Goal: Transaction & Acquisition: Book appointment/travel/reservation

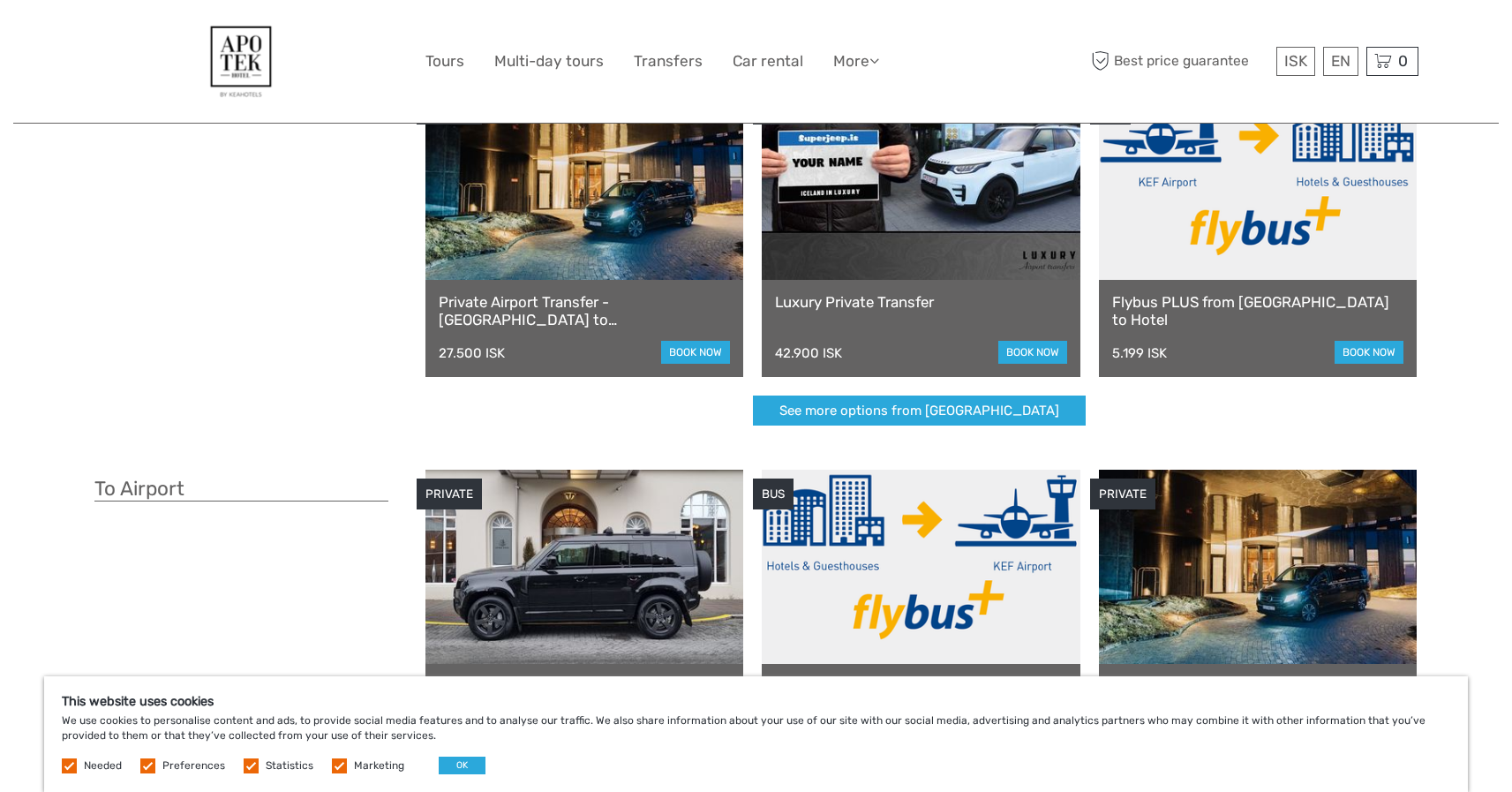
scroll to position [124, 0]
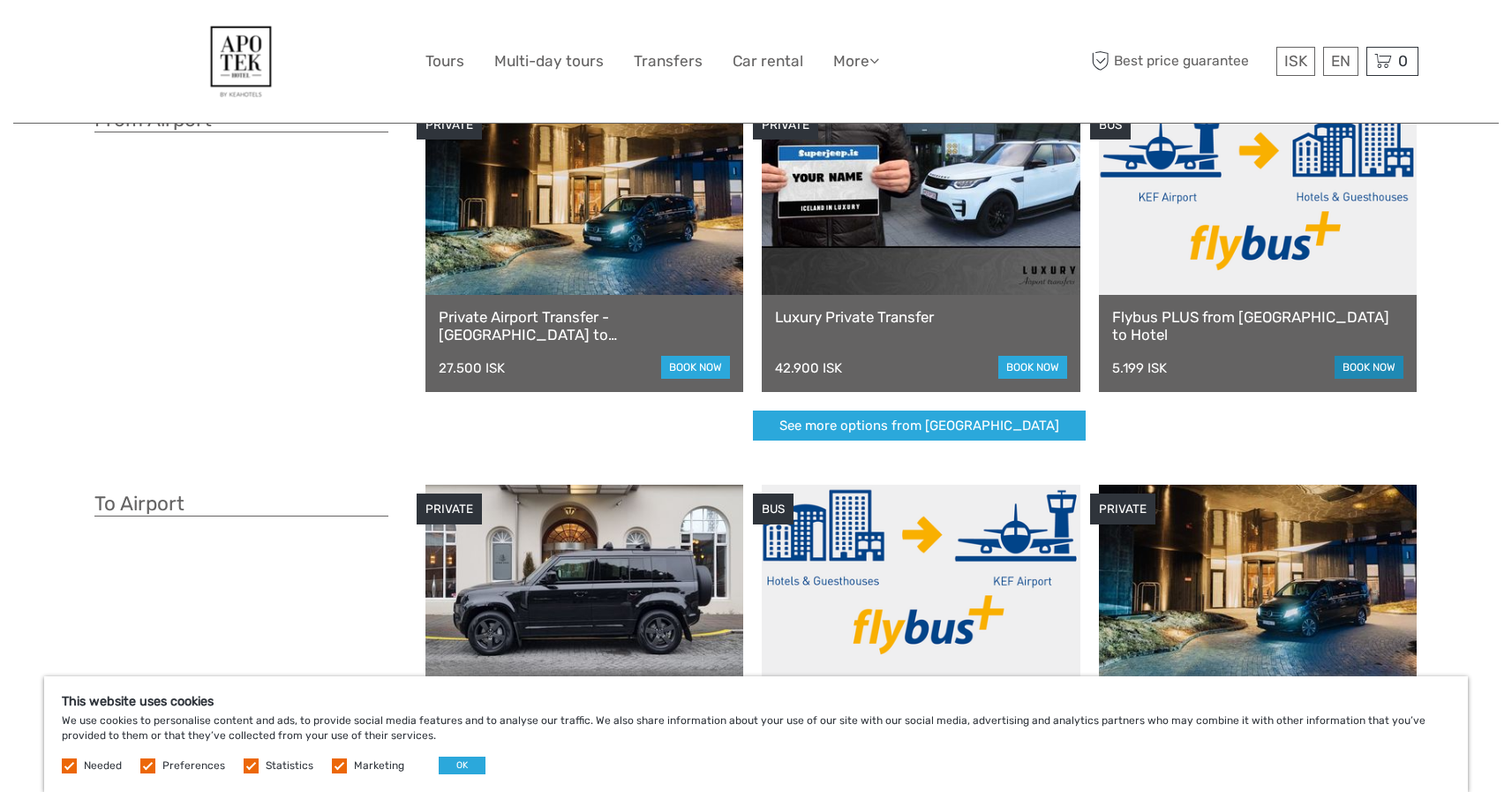
click at [1383, 364] on link "book now" at bounding box center [1368, 367] width 69 height 23
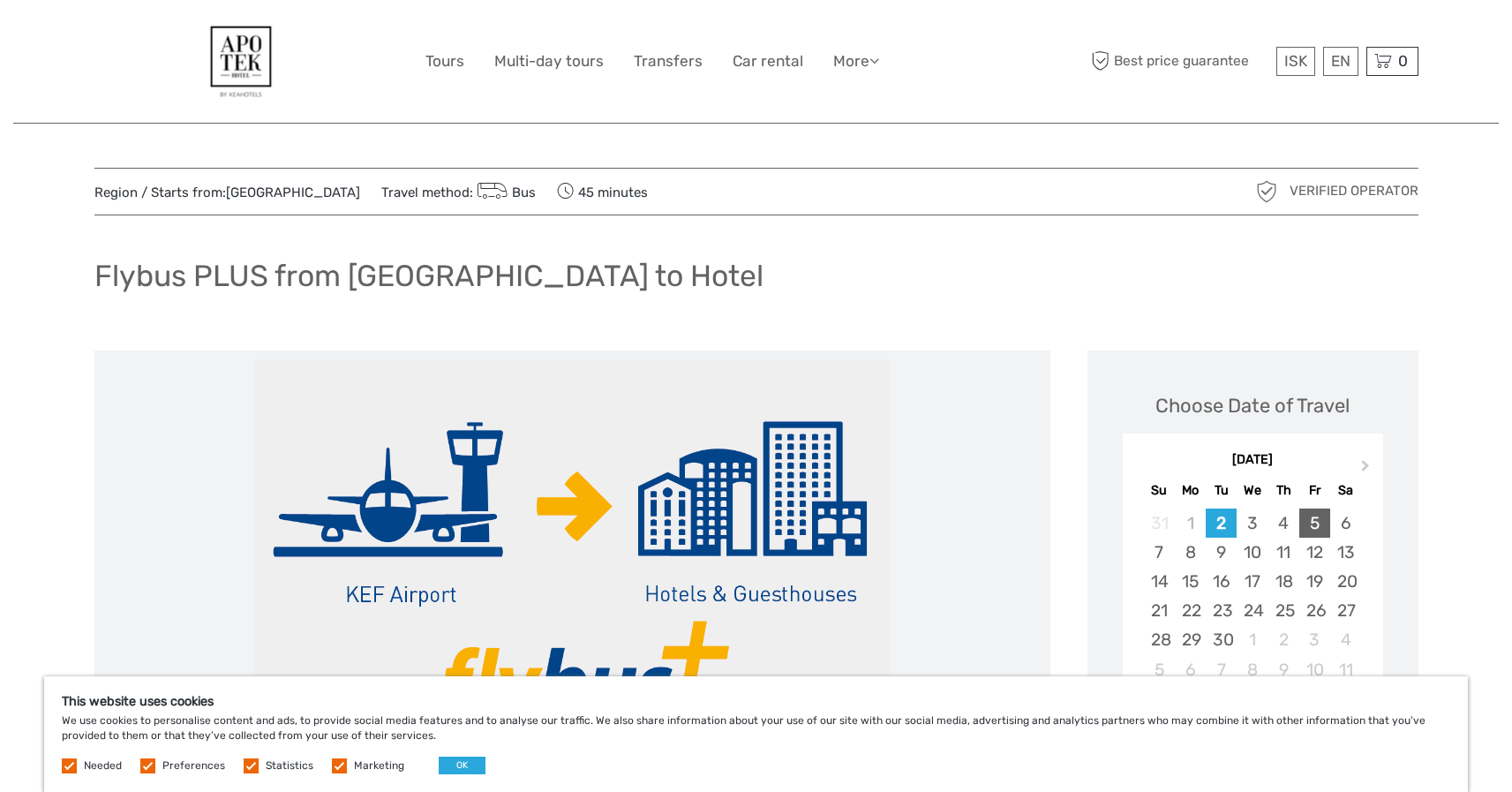
click at [1313, 523] on div "5" at bounding box center [1315, 524] width 31 height 29
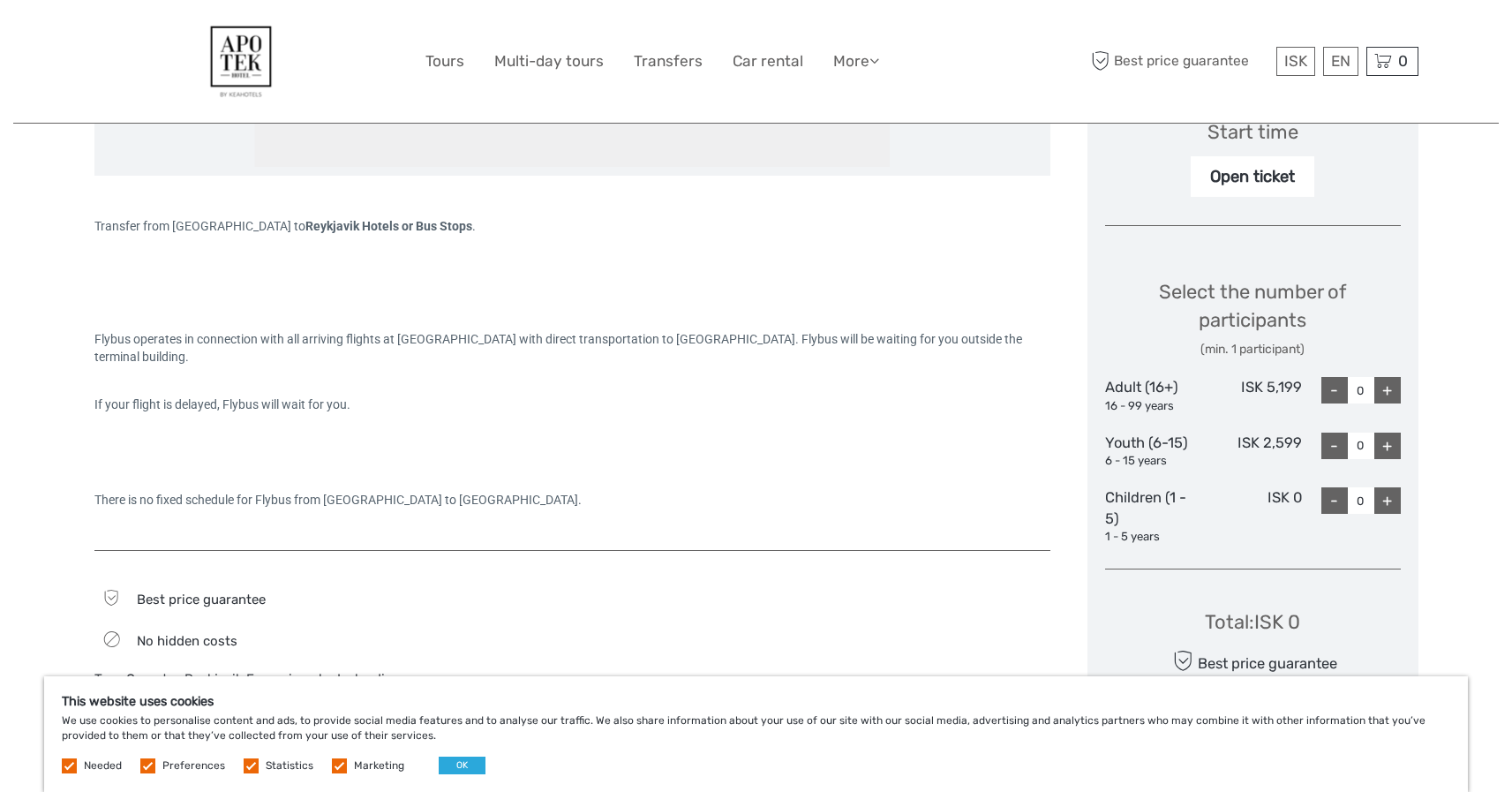
scroll to position [622, 0]
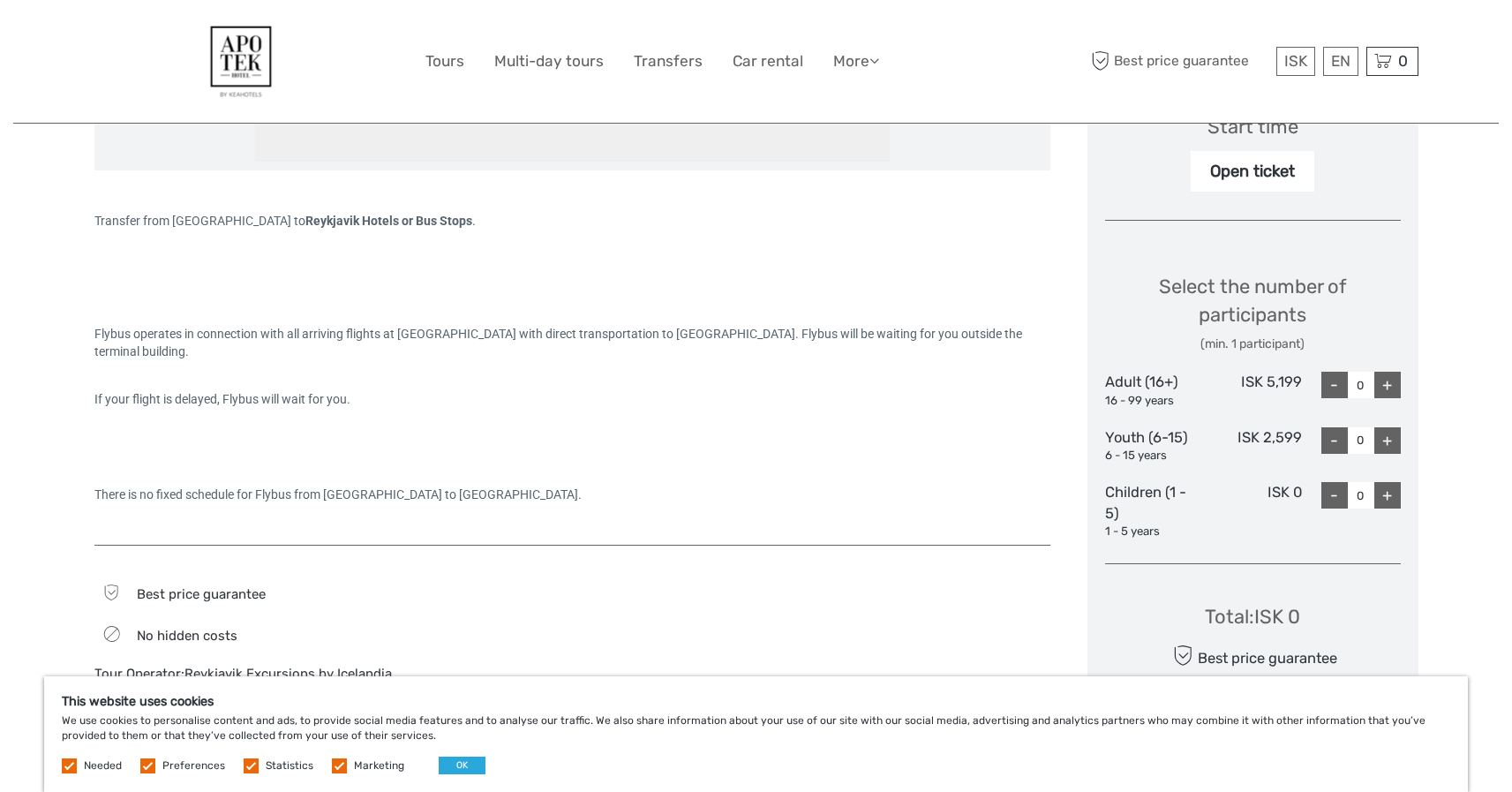
click at [1388, 381] on div "+" at bounding box center [1388, 385] width 27 height 27
type input "1"
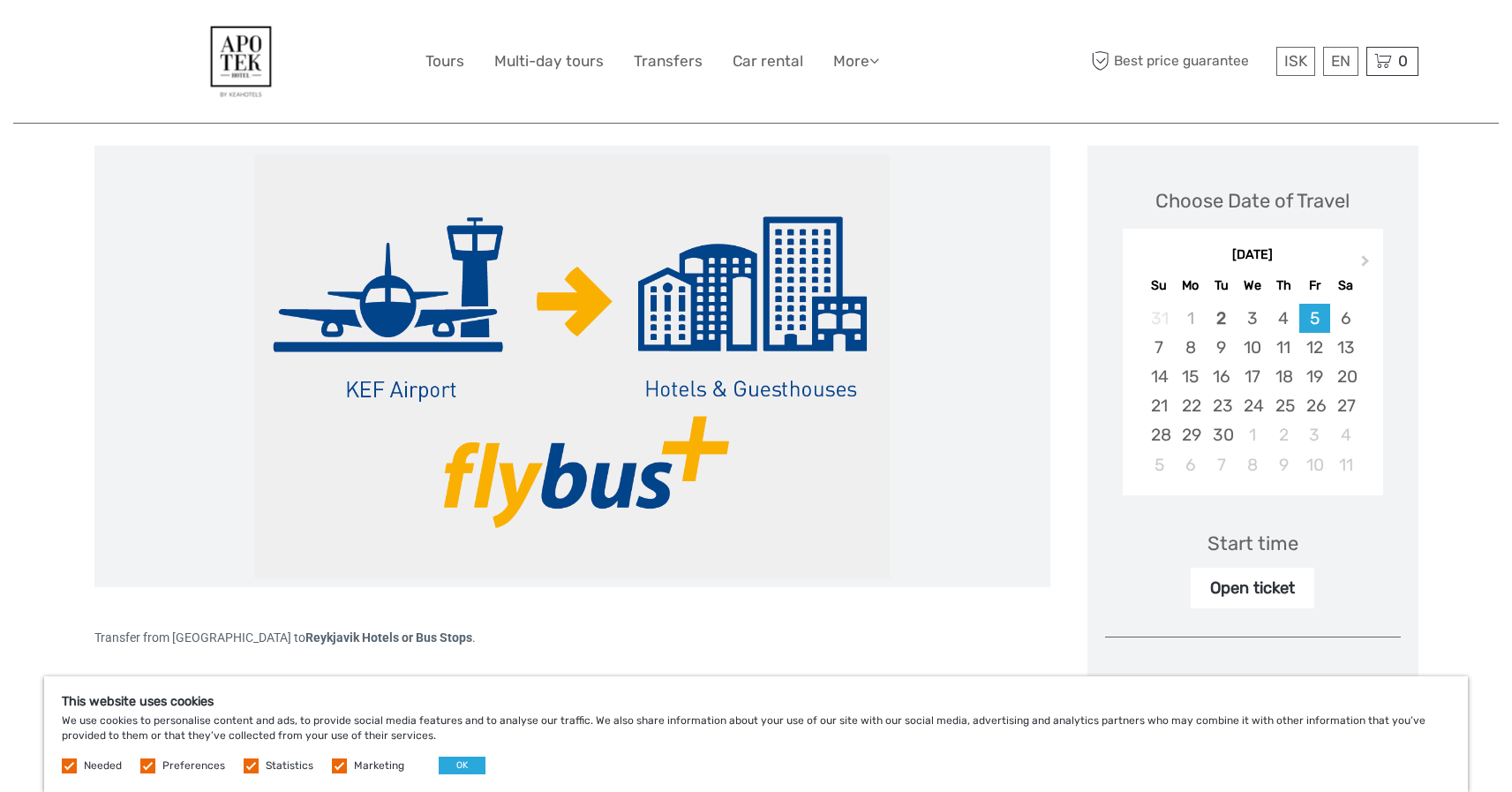
scroll to position [202, 0]
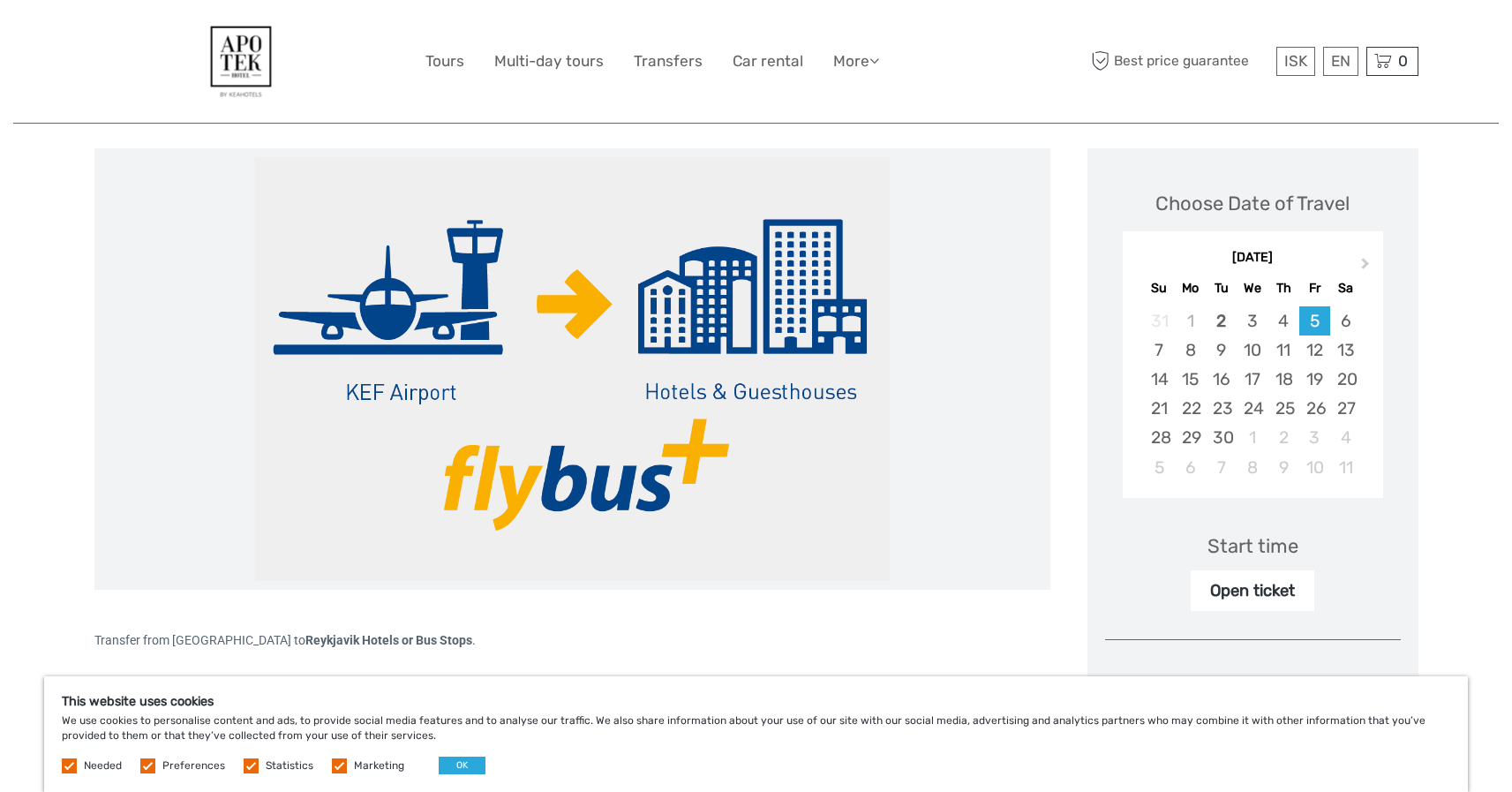
click at [722, 391] on img at bounding box center [572, 369] width 635 height 424
click at [811, 302] on img at bounding box center [572, 369] width 635 height 424
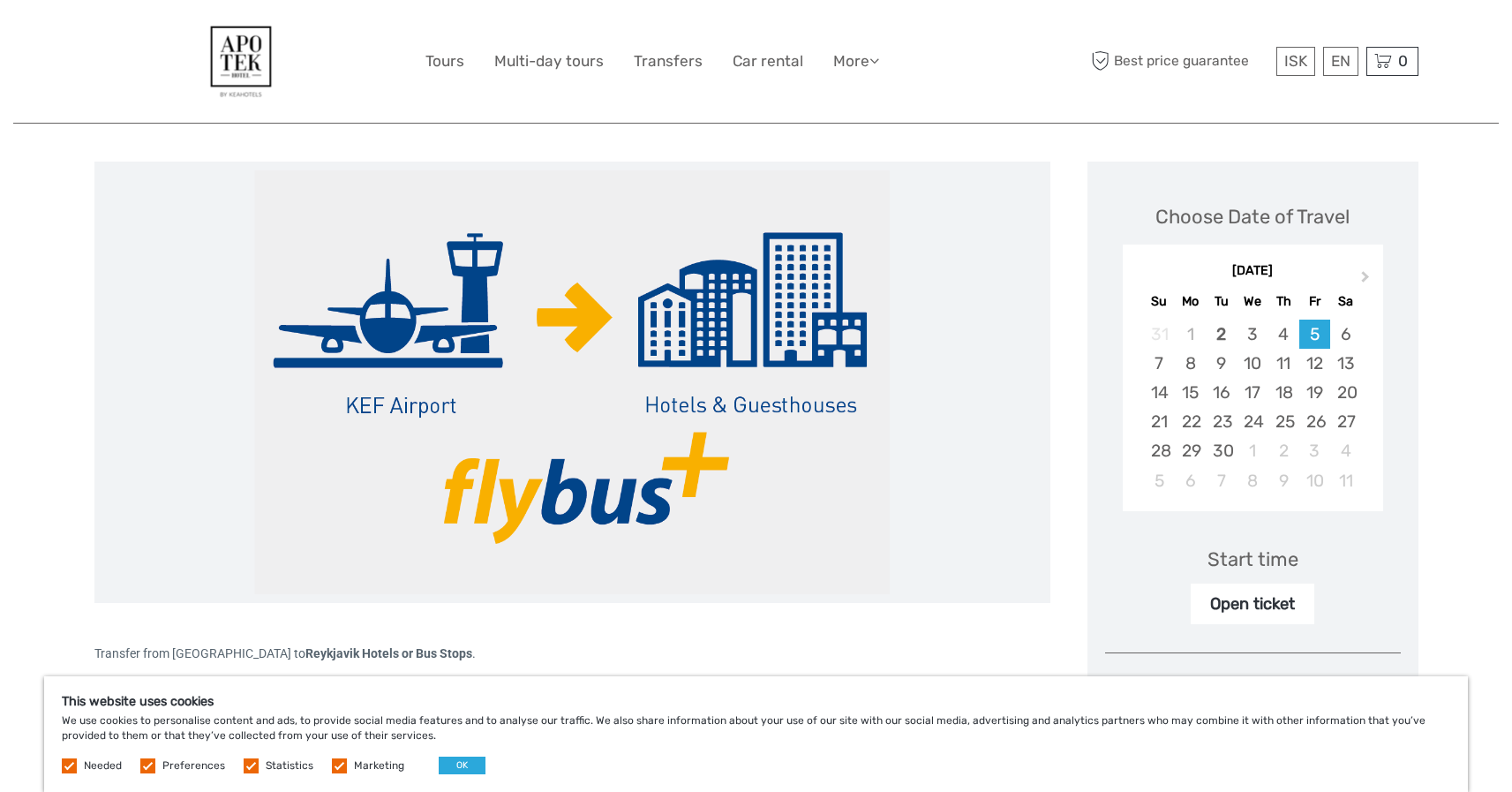
scroll to position [0, 0]
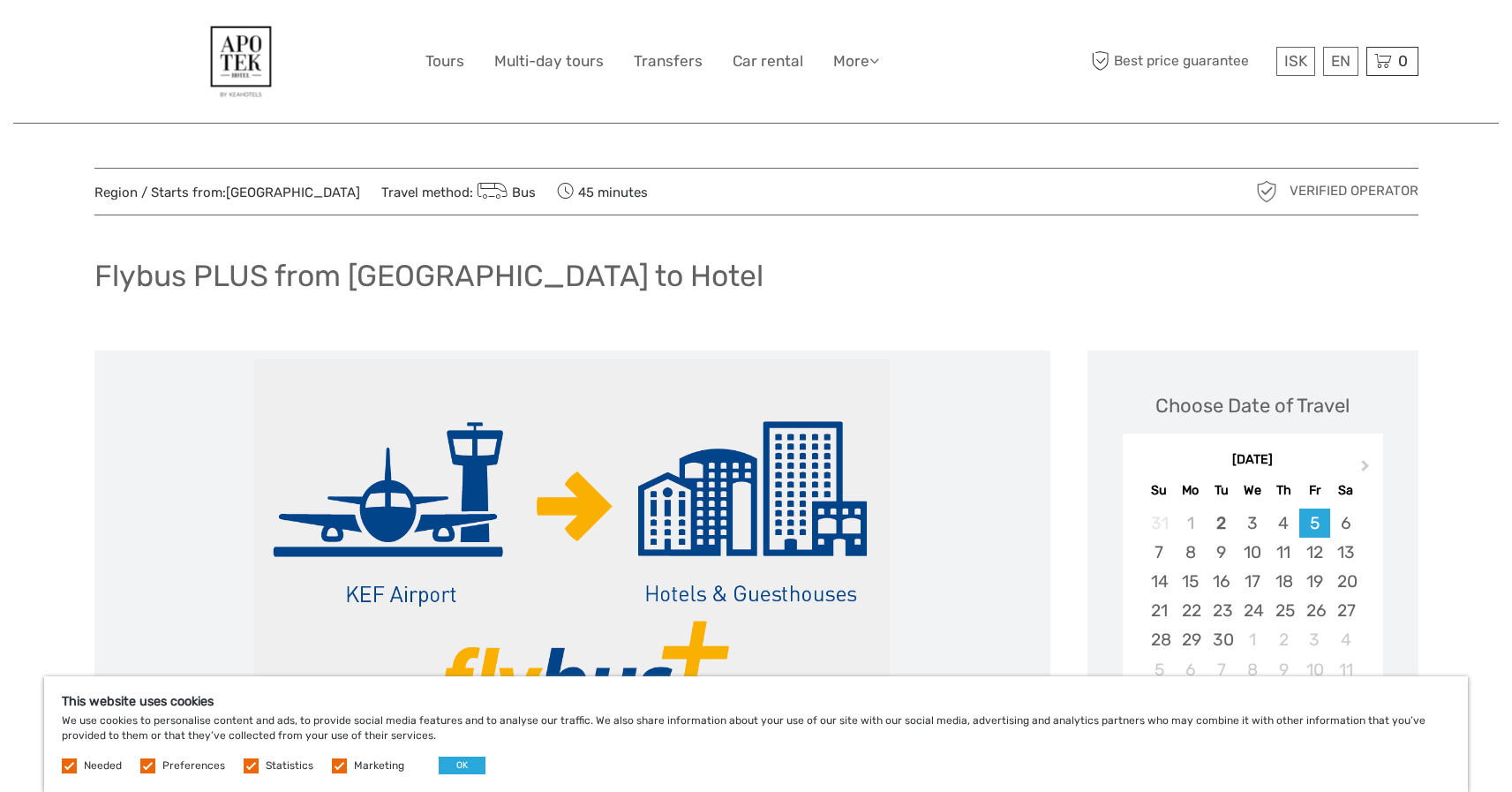
click at [748, 596] on img at bounding box center [572, 571] width 635 height 424
click at [1272, 164] on link "$" at bounding box center [1284, 168] width 60 height 32
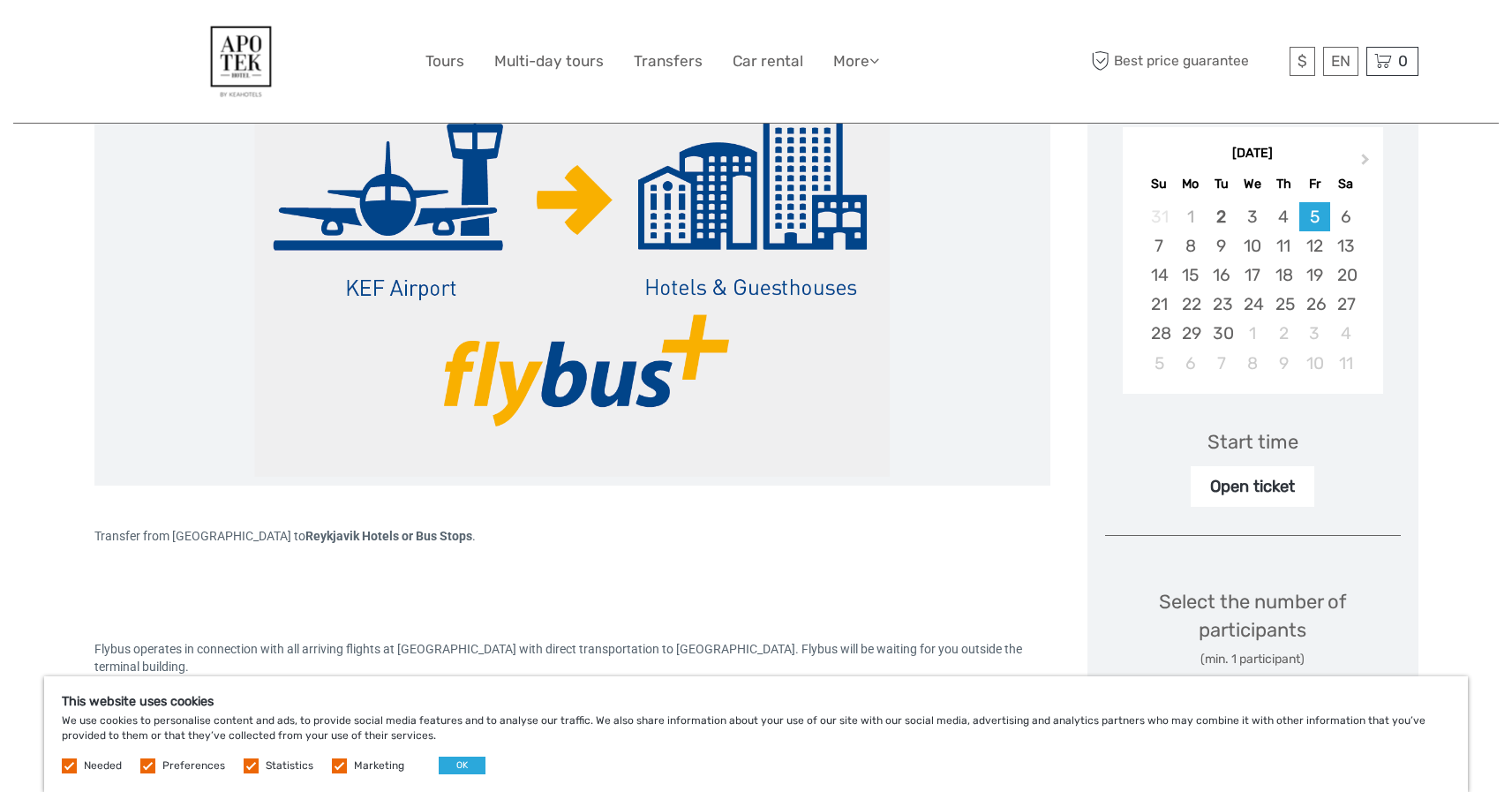
scroll to position [284, 0]
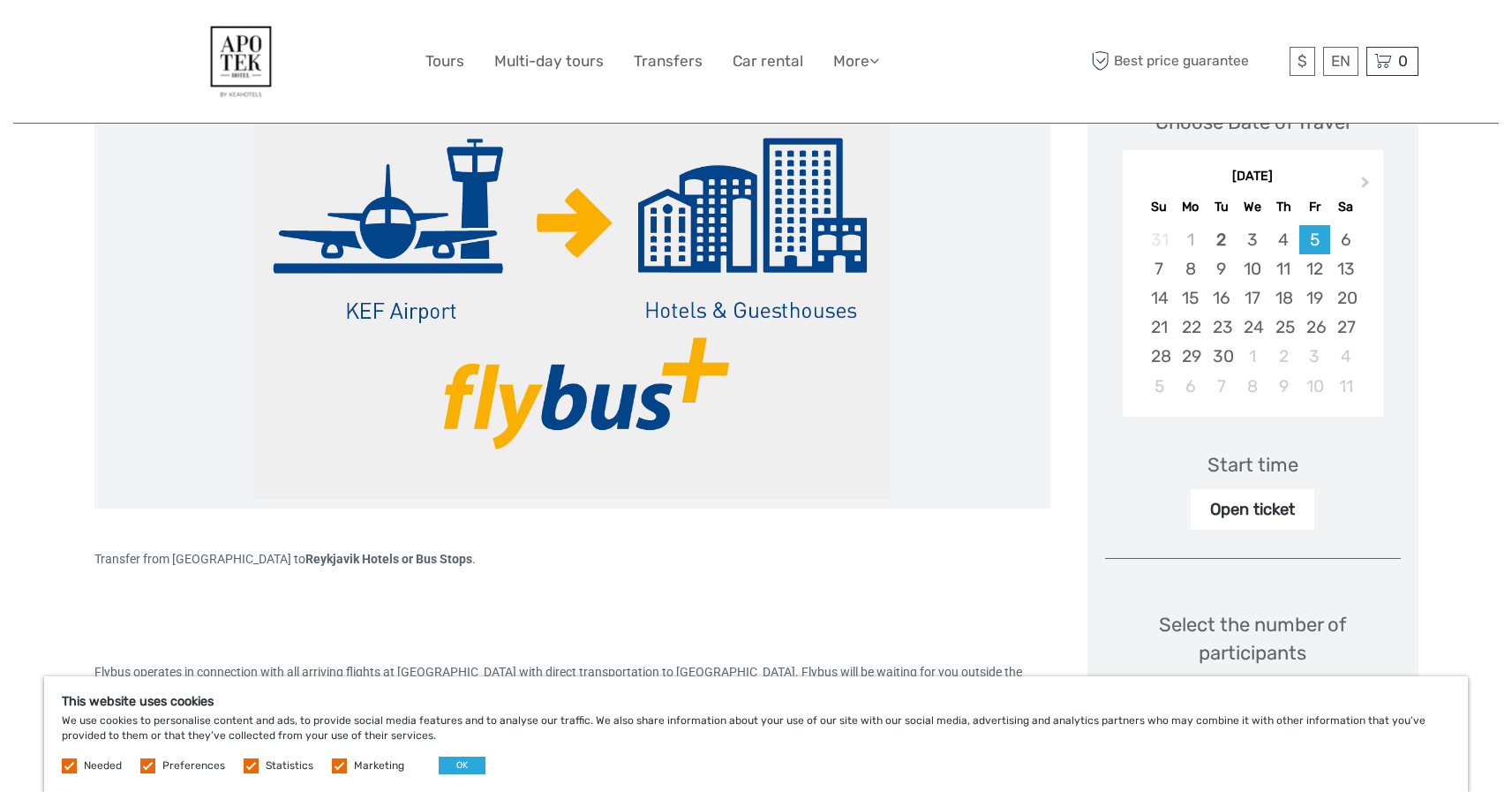
click at [1247, 510] on div "Open ticket" at bounding box center [1252, 509] width 124 height 40
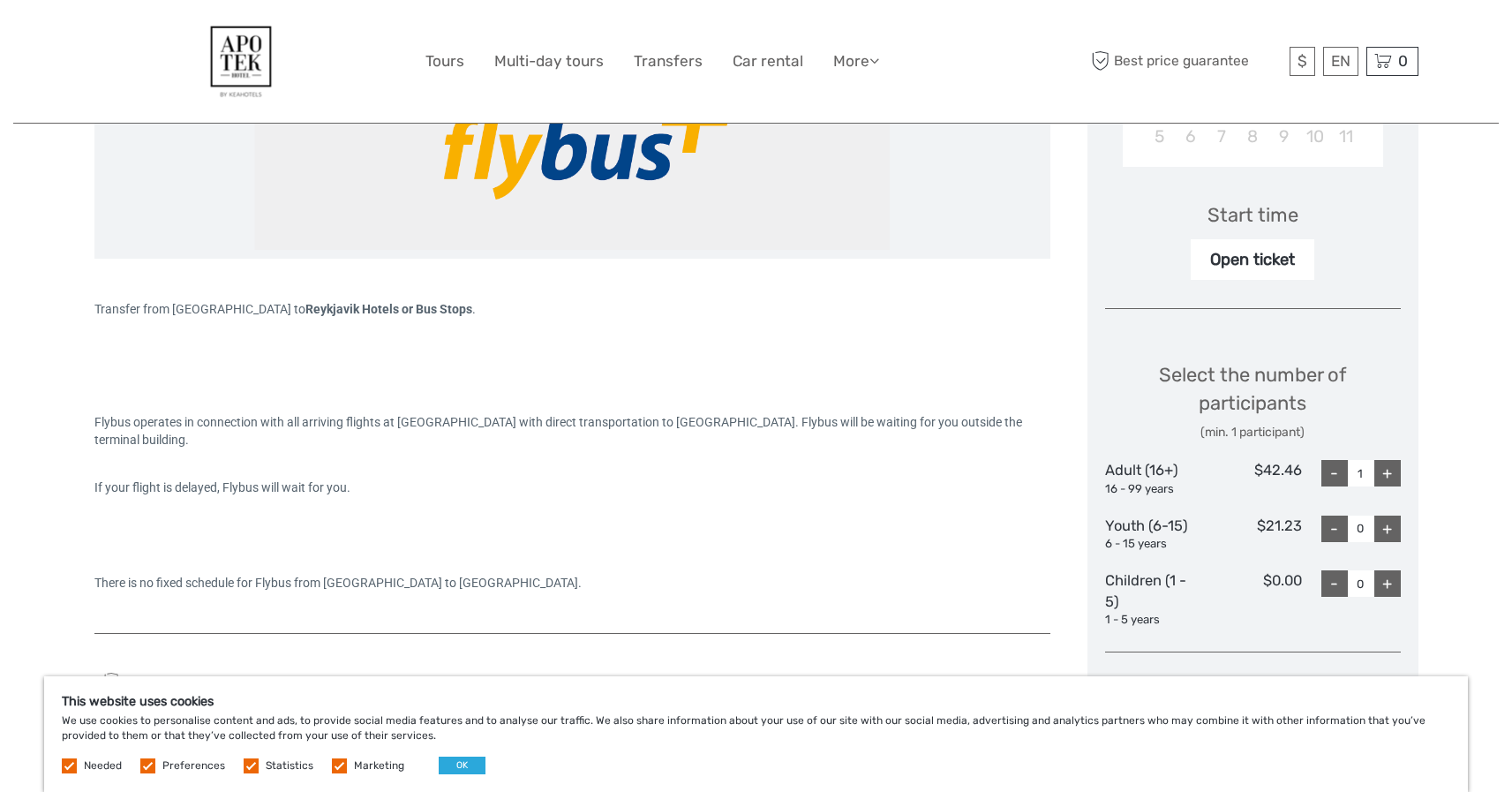
scroll to position [535, 0]
click at [1264, 257] on div "Open ticket" at bounding box center [1252, 258] width 124 height 40
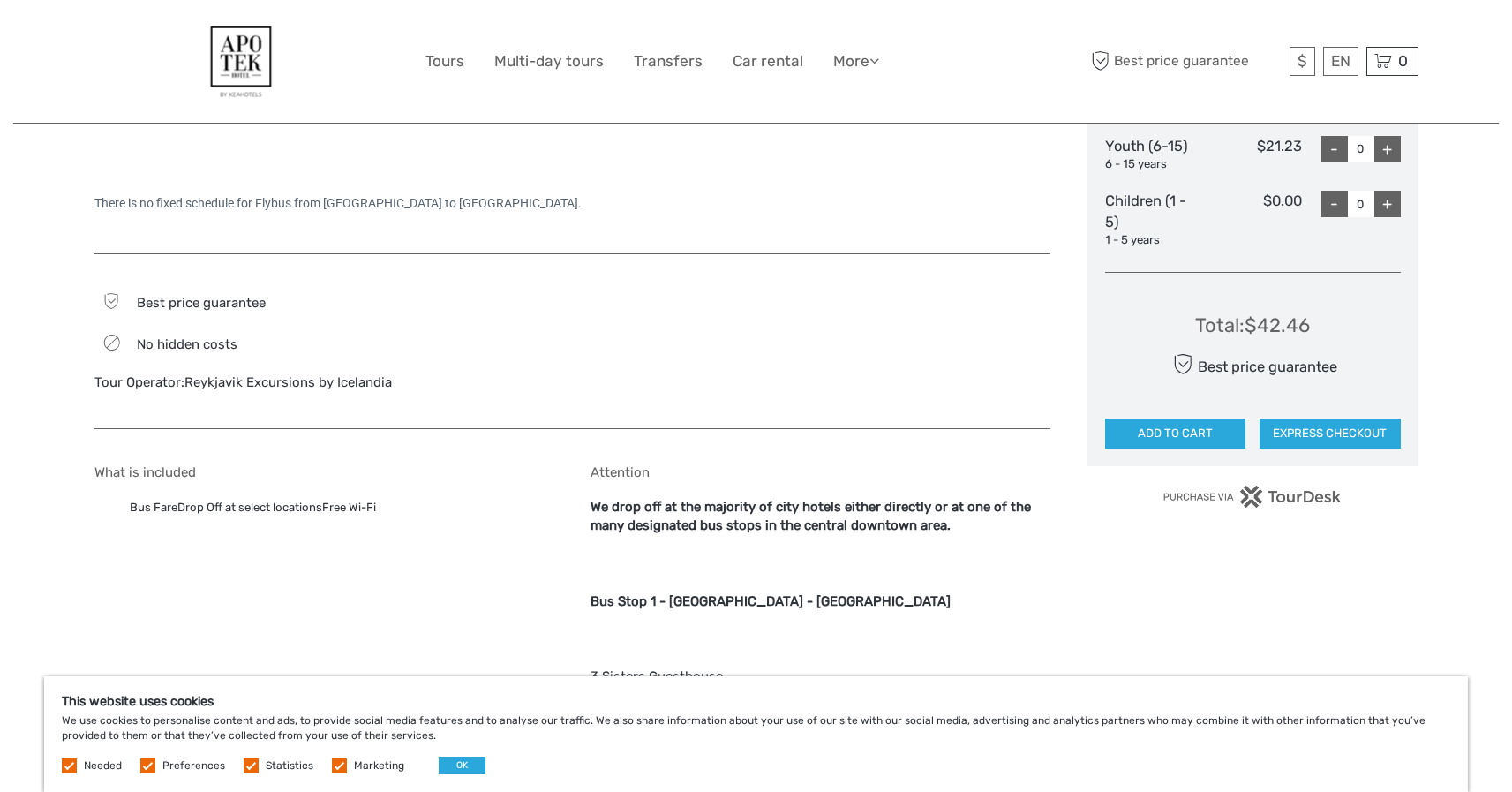
scroll to position [967, 0]
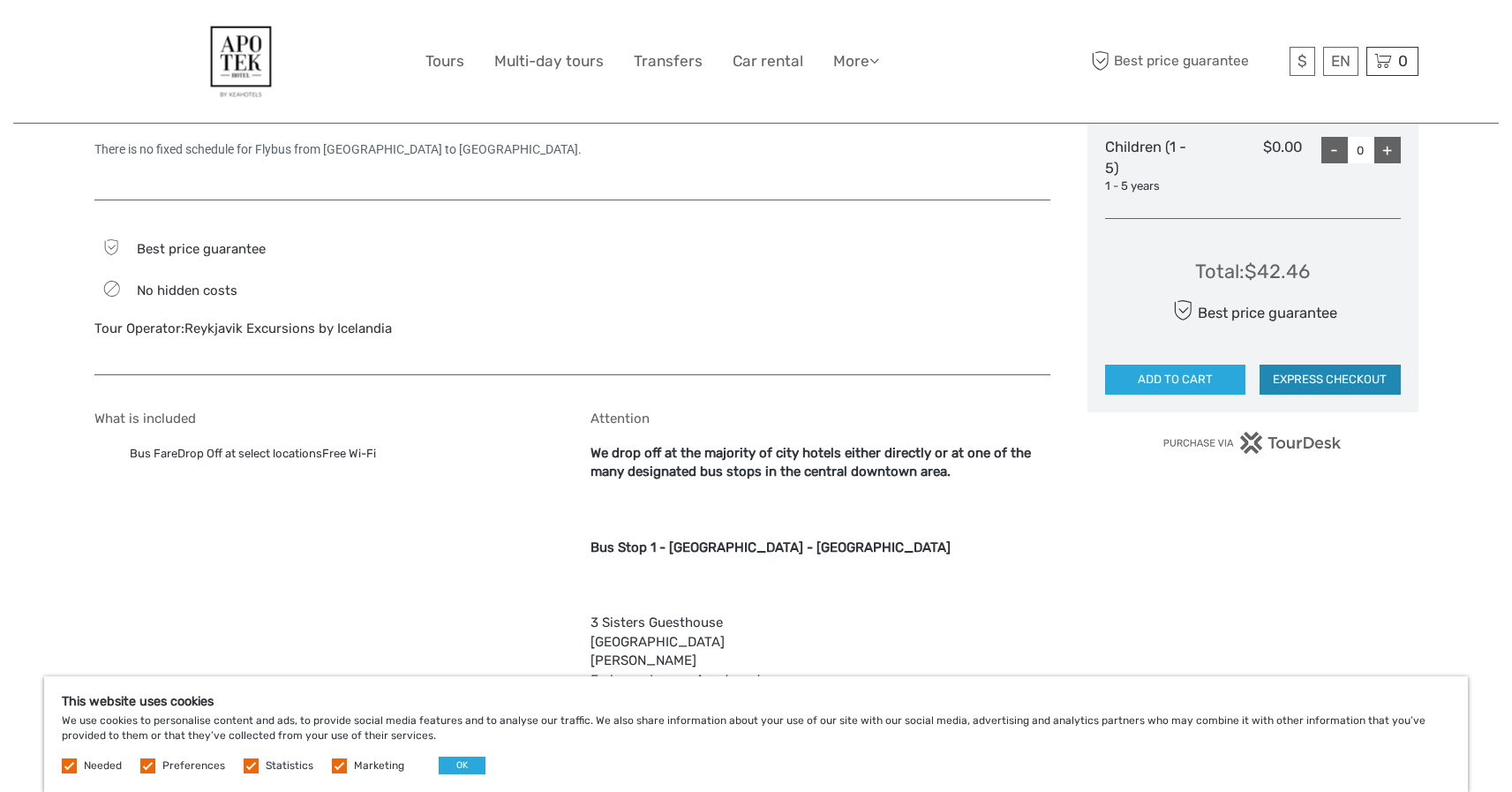
click at [1312, 374] on button "EXPRESS CHECKOUT" at bounding box center [1330, 379] width 141 height 30
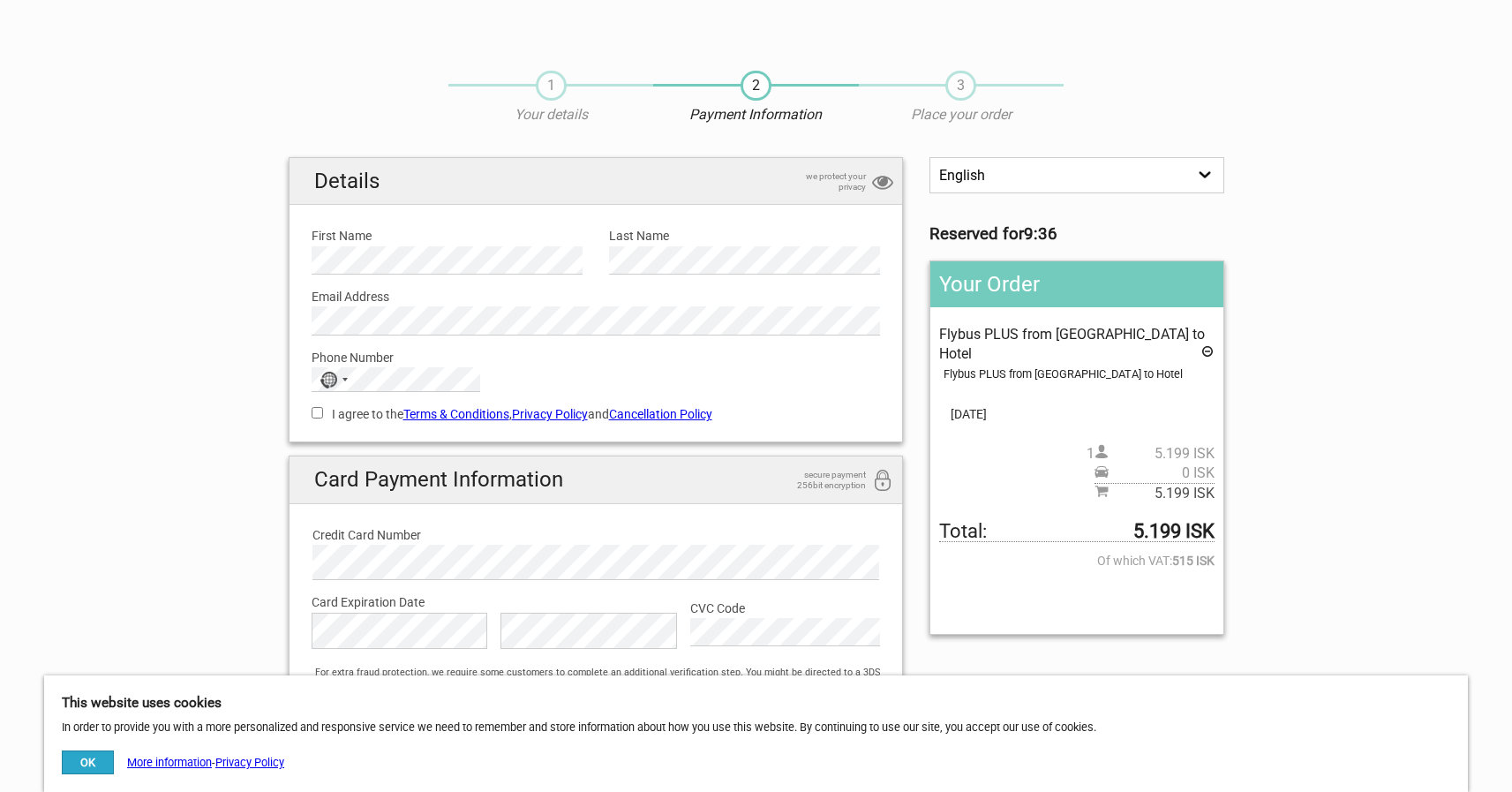
click at [316, 411] on input "I agree to the Terms & Conditions , Privacy Policy and Cancellation Policy" at bounding box center [317, 413] width 12 height 12
checkbox input "true"
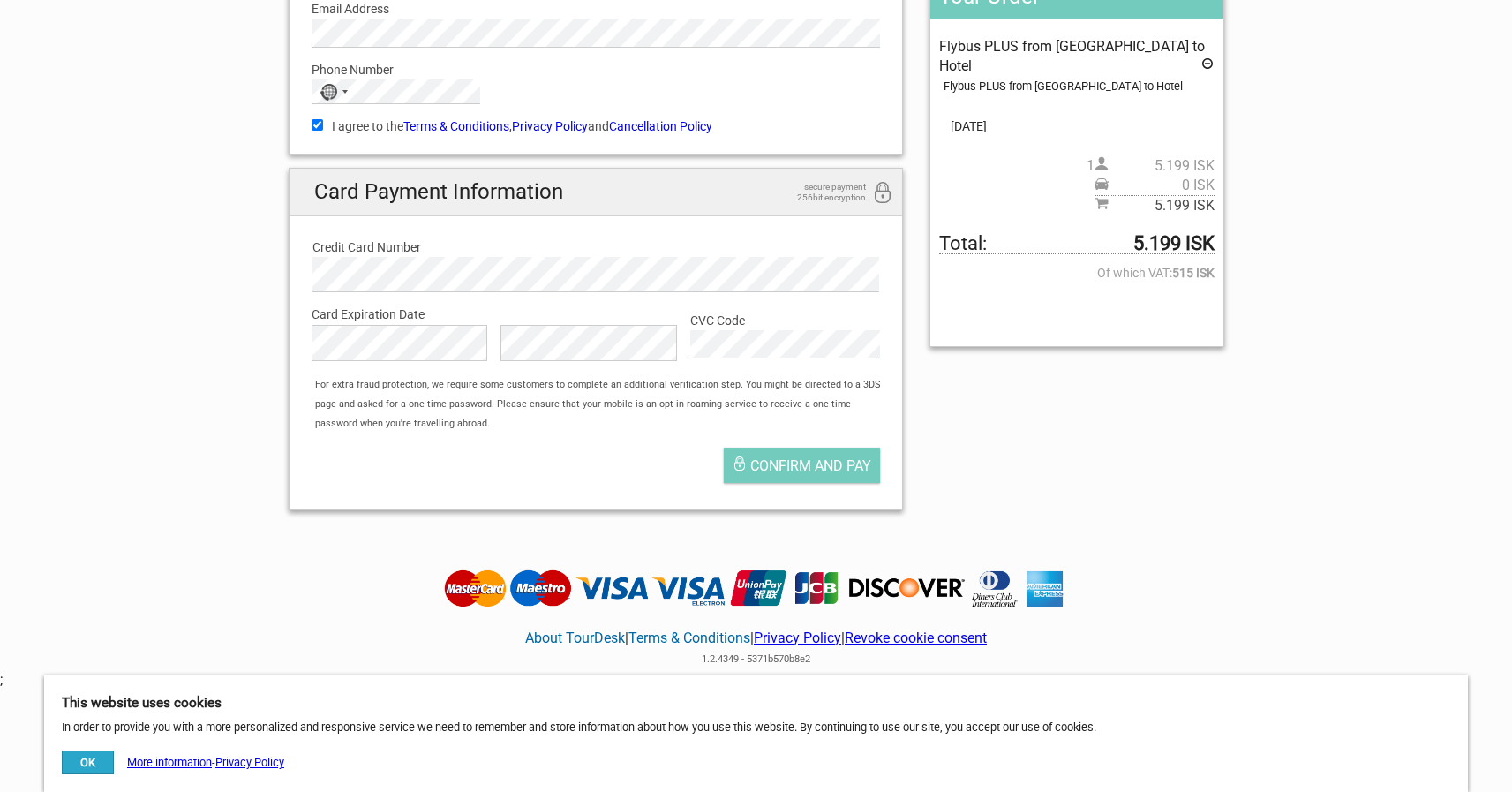
scroll to position [288, 0]
click at [819, 459] on span "Confirm and pay" at bounding box center [811, 465] width 121 height 16
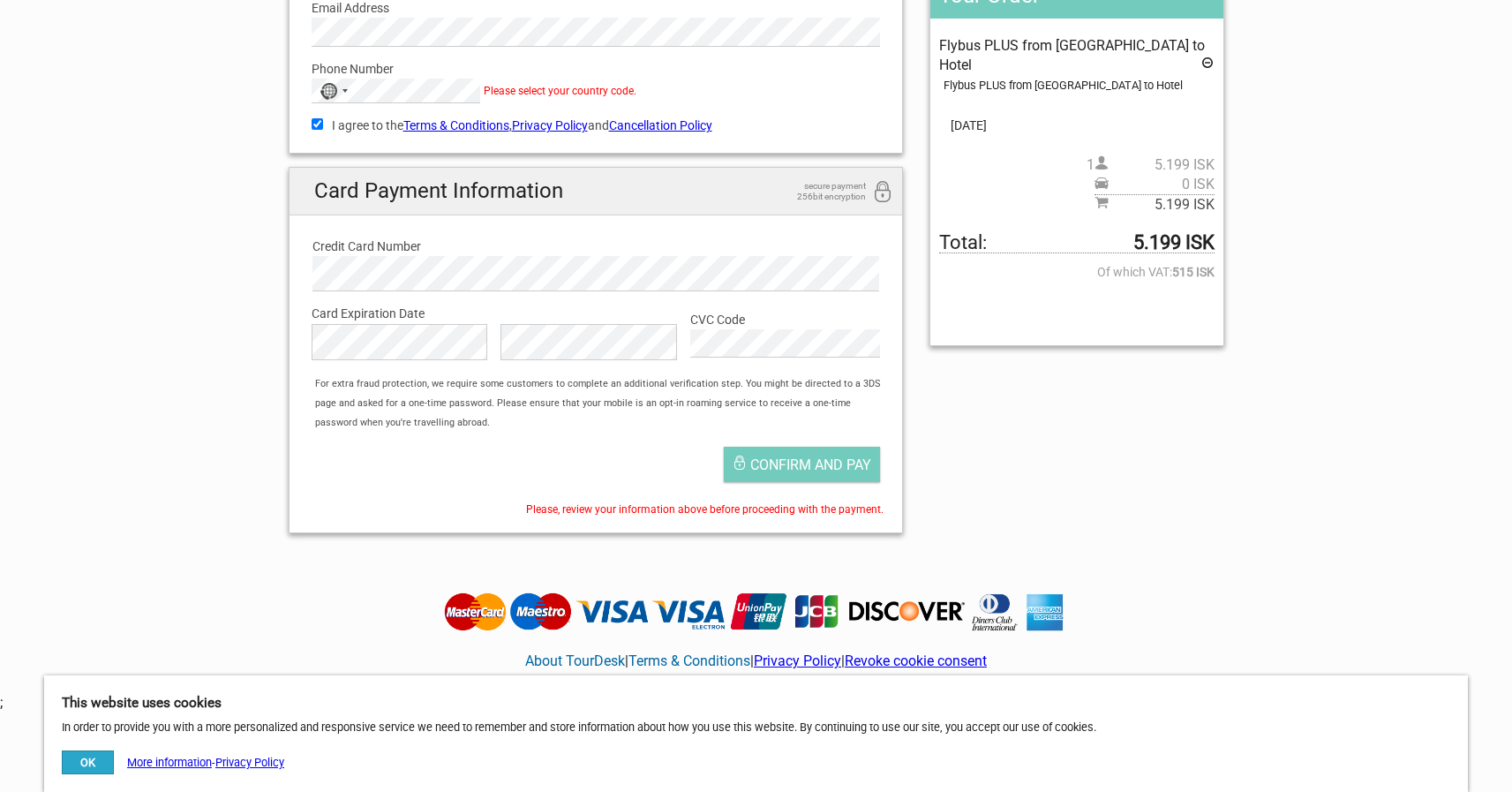
click at [359, 90] on div "No country selected 244 results found Afghanistan +93 Albania +355 Algeria +213…" at bounding box center [395, 91] width 168 height 25
click at [713, 52] on div "Phone Number No country selected 244 results found Afghanistan +93 Albania +355…" at bounding box center [596, 75] width 596 height 58
click at [793, 464] on span "Confirm and pay" at bounding box center [811, 465] width 121 height 16
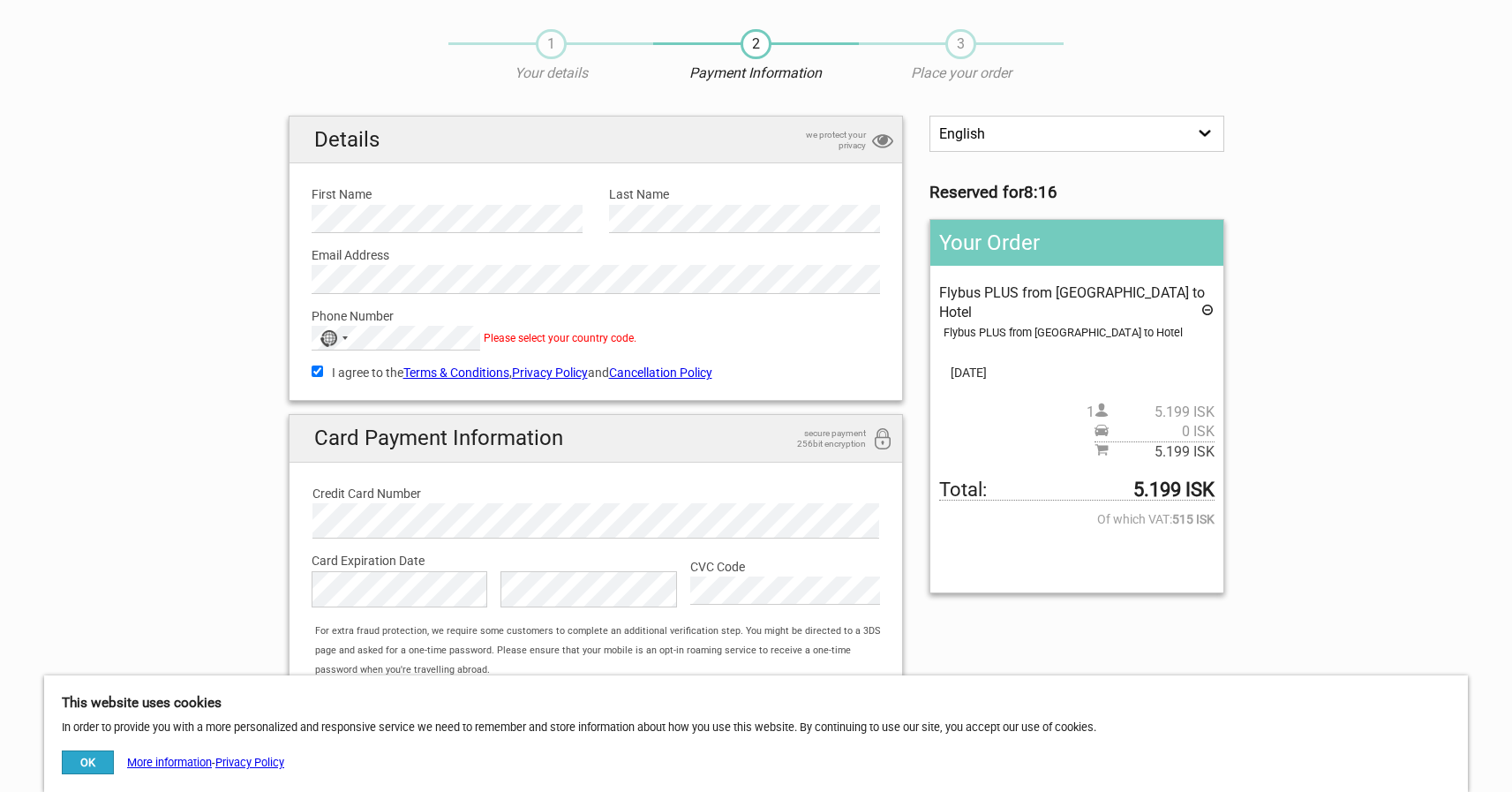
scroll to position [71, 0]
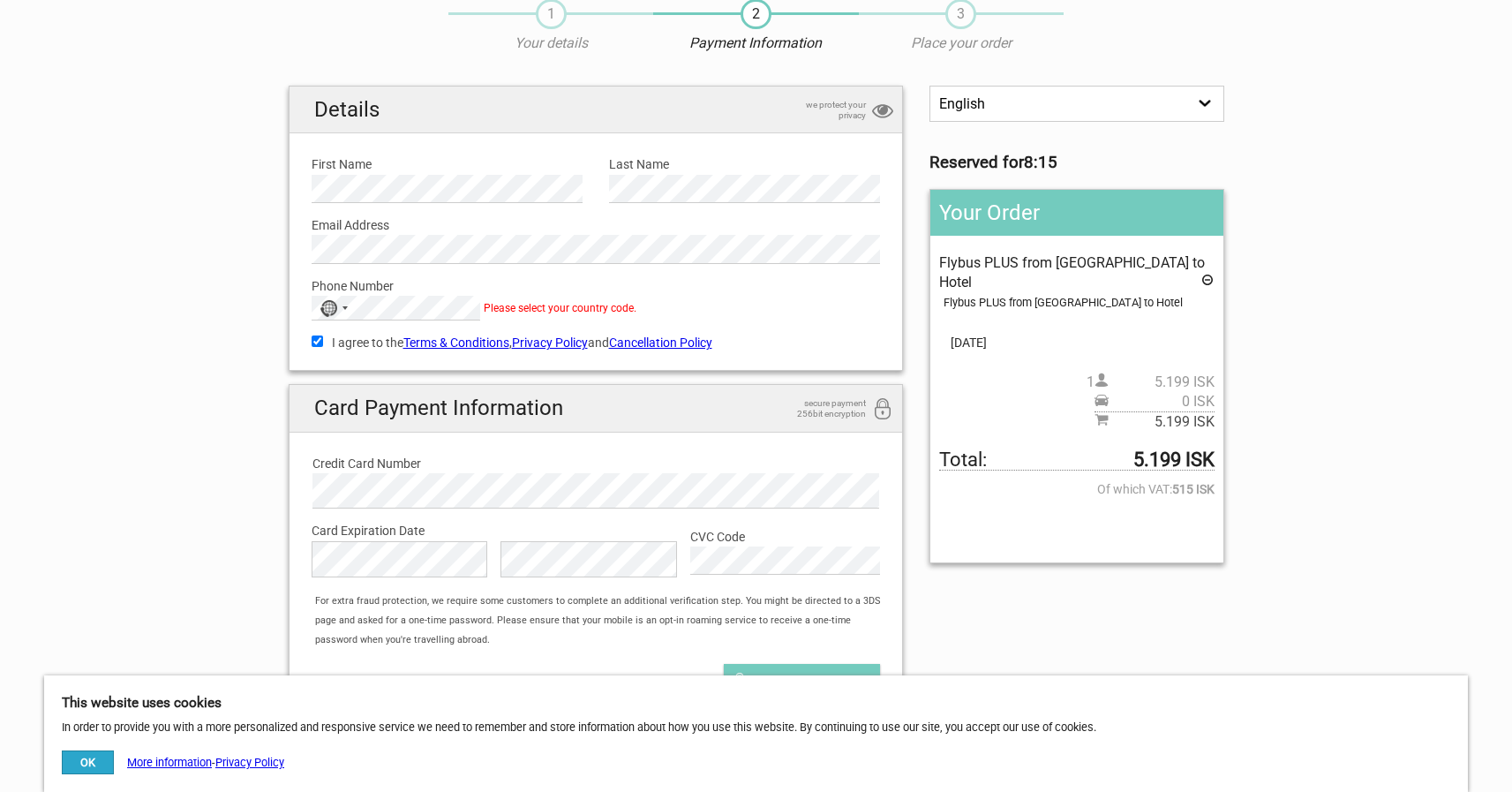
click at [614, 309] on span "Please select your country code." at bounding box center [560, 309] width 153 height 13
click at [344, 307] on div "Selected country" at bounding box center [345, 309] width 5 height 4
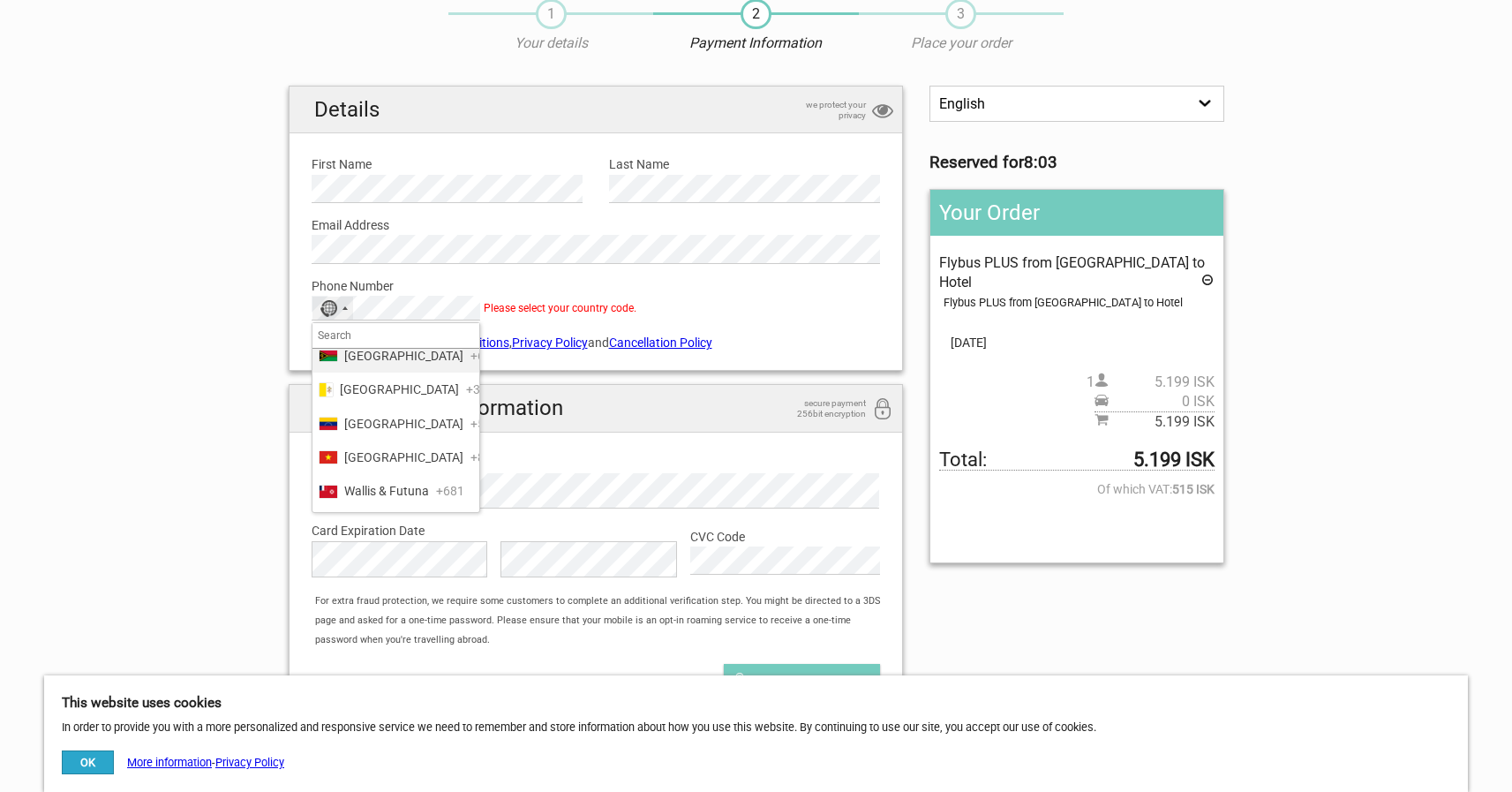
scroll to position [8237, 0]
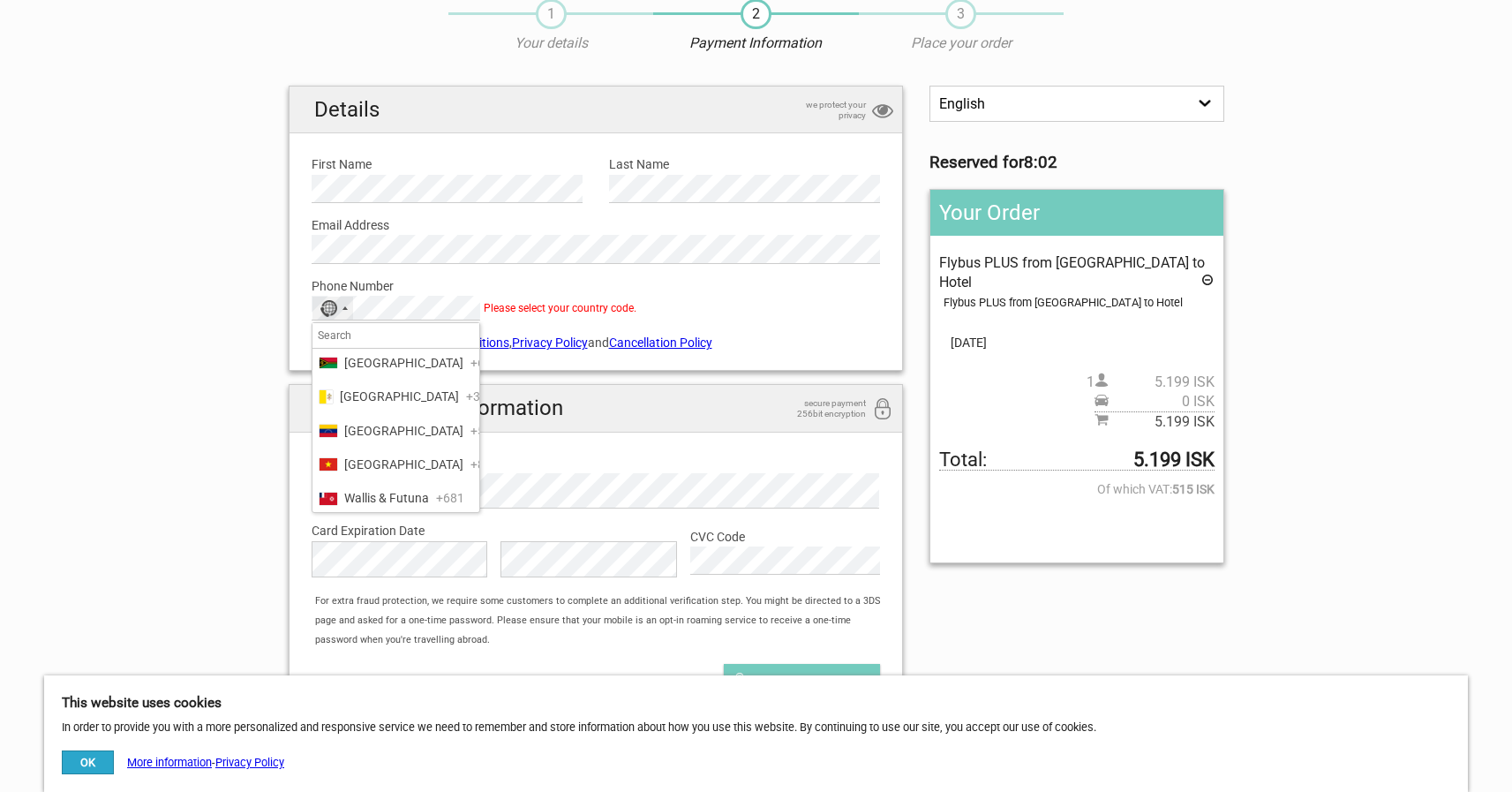
click at [386, 271] on span "United States" at bounding box center [404, 261] width 119 height 19
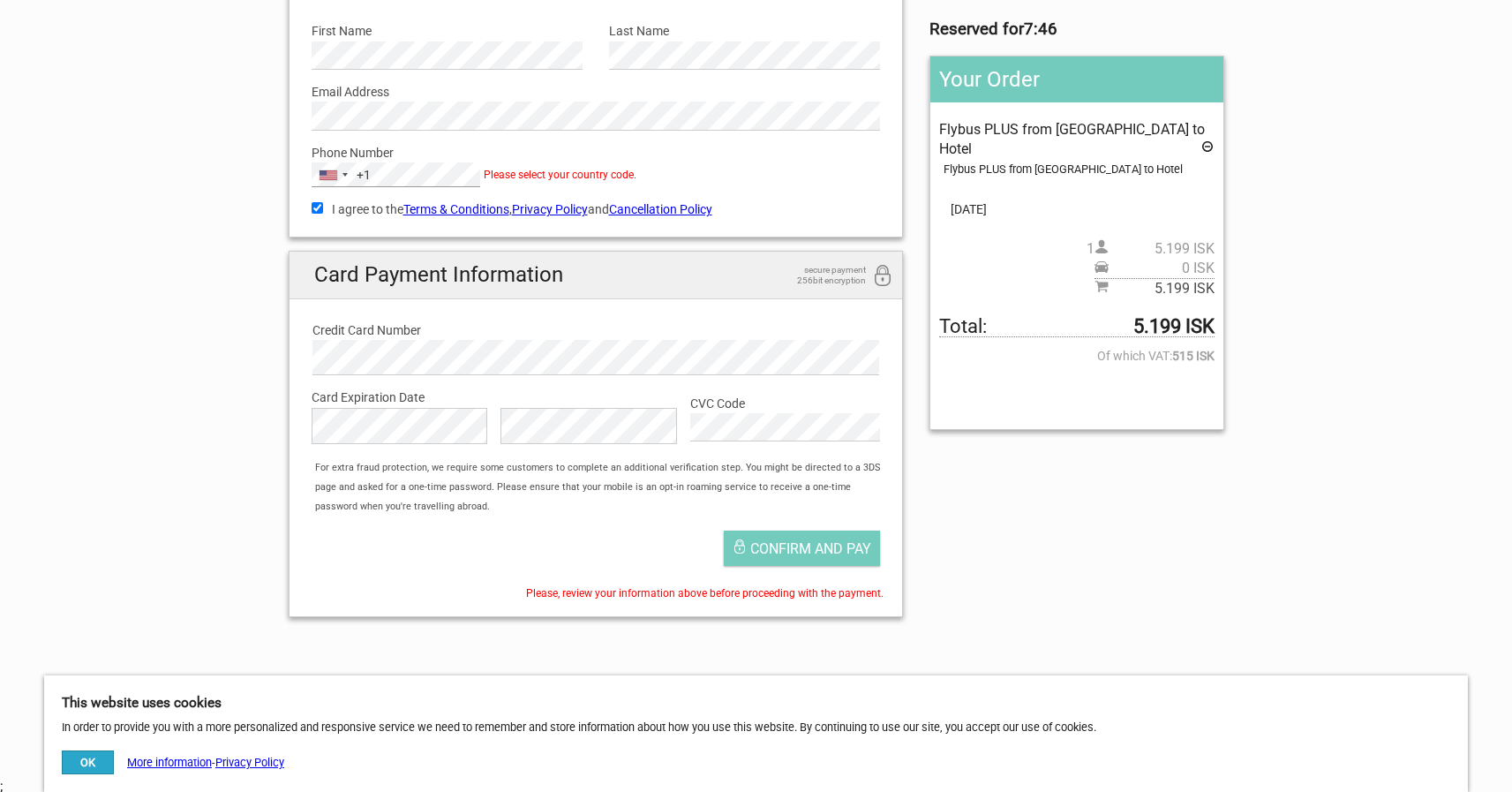
scroll to position [240, 0]
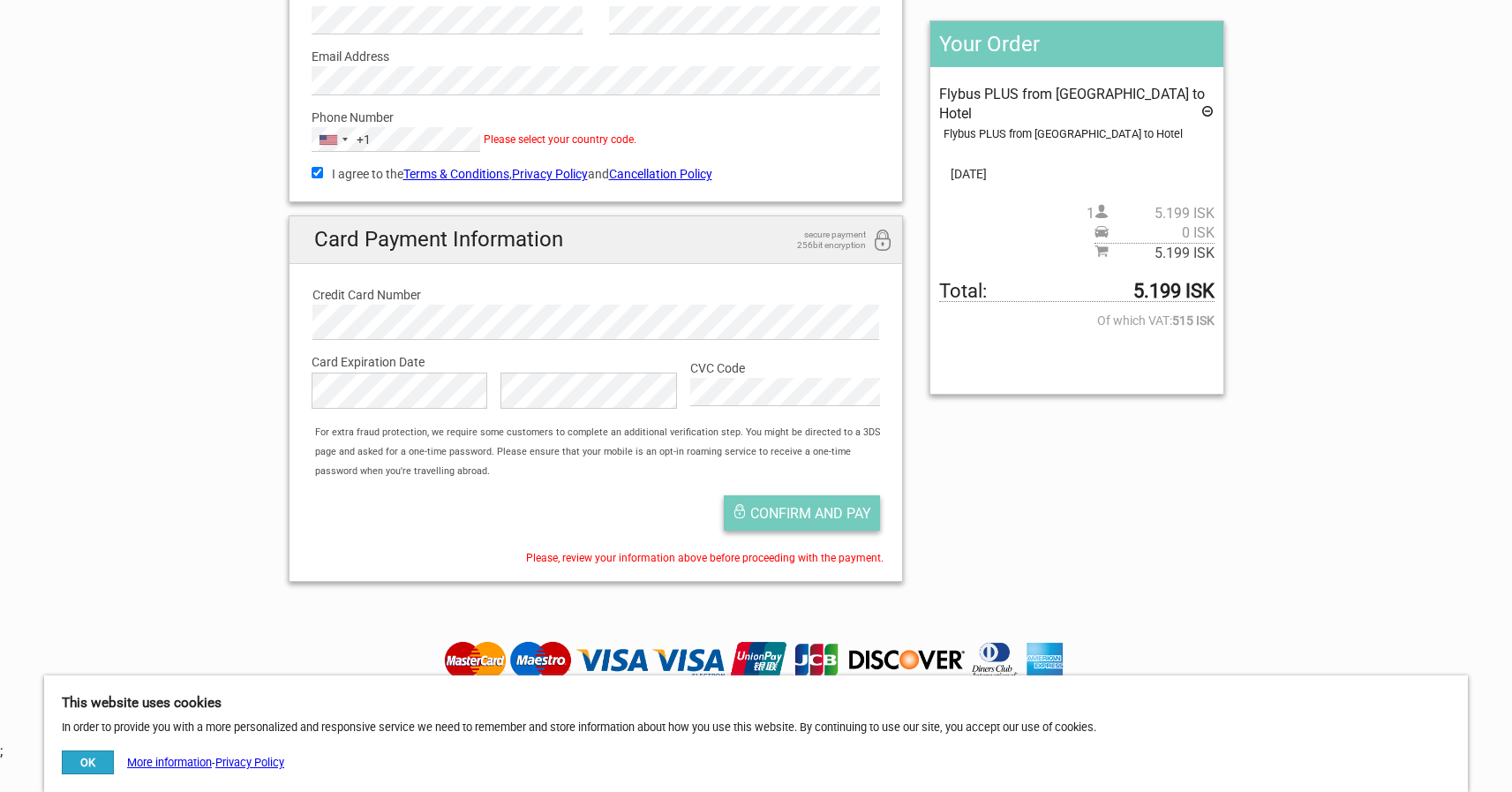
click at [788, 515] on span "Confirm and pay" at bounding box center [811, 514] width 121 height 16
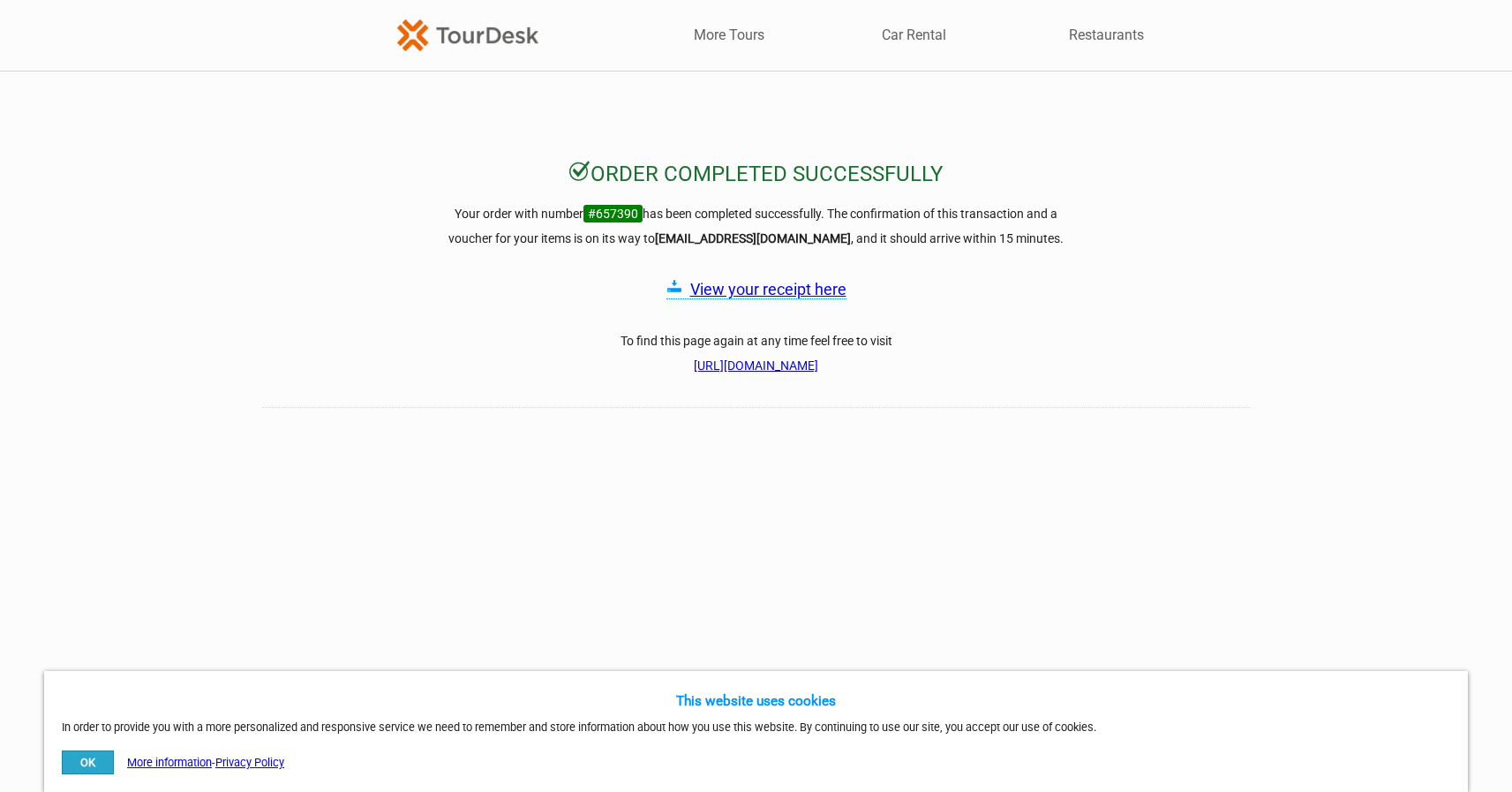
click at [761, 290] on link "View your receipt here" at bounding box center [768, 289] width 157 height 18
click at [786, 363] on link "https://checkout.tourdesk.is/Complete/Order/657390/7011c3a616e4573fbb4ace83a58e…" at bounding box center [756, 365] width 124 height 14
click at [789, 288] on link "View your receipt here" at bounding box center [768, 289] width 157 height 18
